Goal: Task Accomplishment & Management: Manage account settings

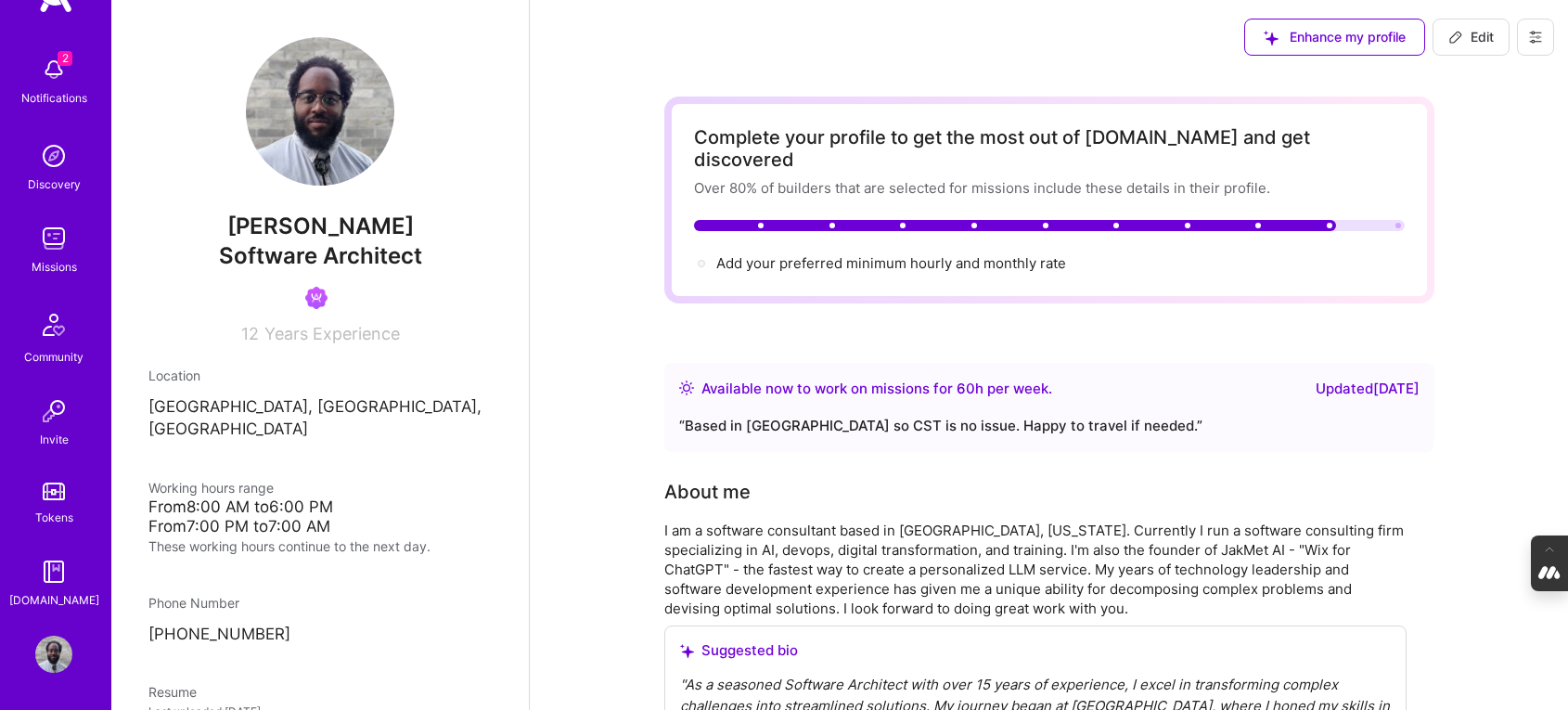
click at [1530, 30] on icon at bounding box center [1535, 37] width 14 height 14
click at [1457, 165] on button "Log Out" at bounding box center [1484, 174] width 139 height 47
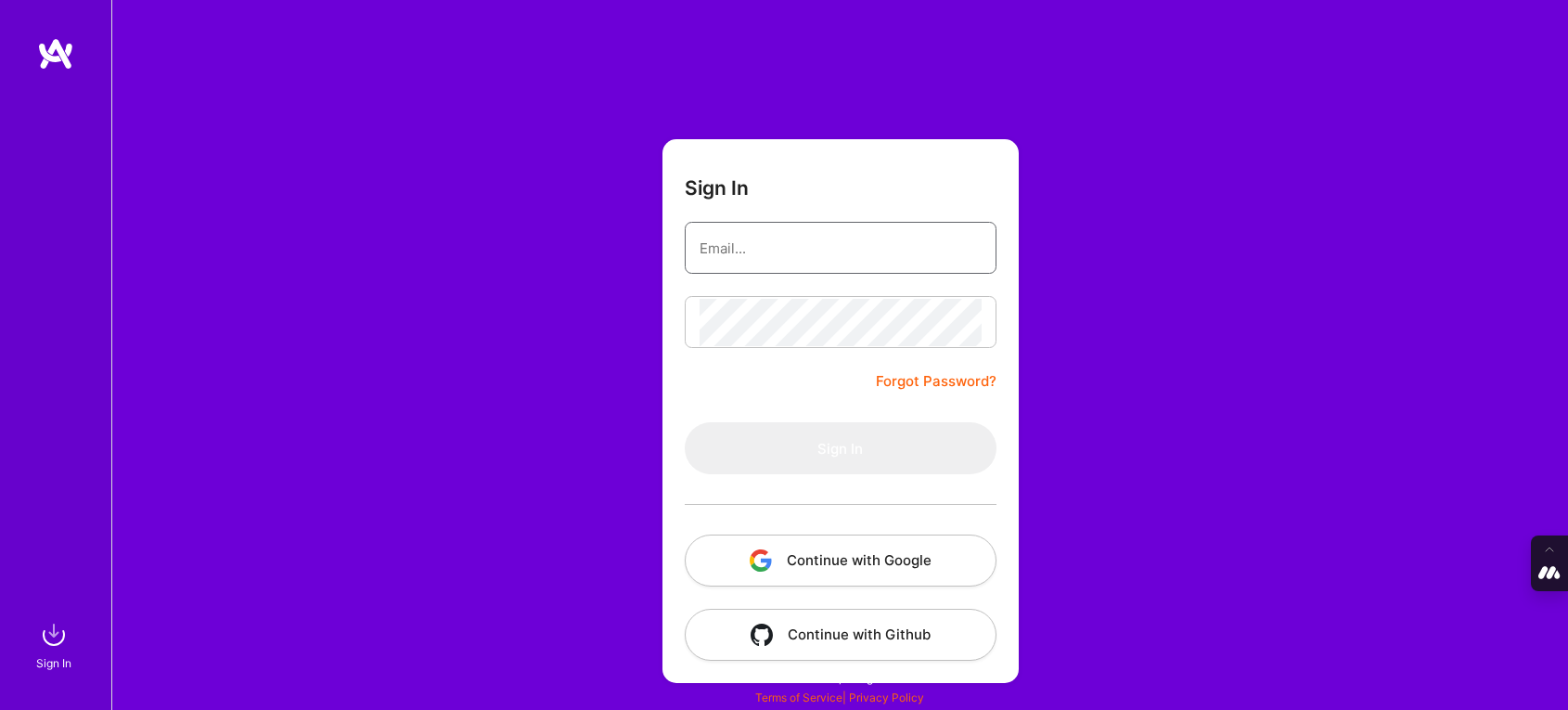
click at [751, 232] on input "email" at bounding box center [840, 248] width 282 height 47
type input "tanya@a.team"
click at [775, 560] on button "Continue with Google" at bounding box center [840, 560] width 312 height 52
